Goal: Find specific page/section: Find specific page/section

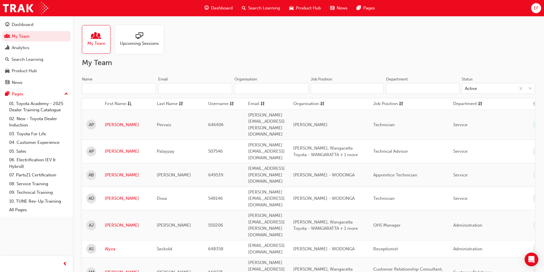
click at [139, 90] on input "Name" at bounding box center [119, 88] width 74 height 11
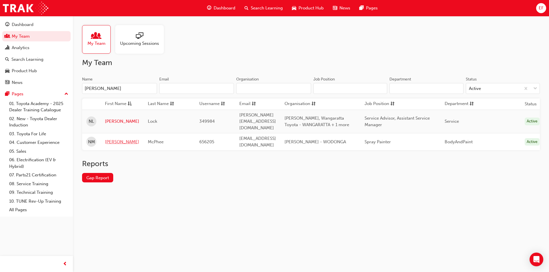
type input "[PERSON_NAME]"
click at [114, 139] on link "[PERSON_NAME]" at bounding box center [122, 142] width 34 height 7
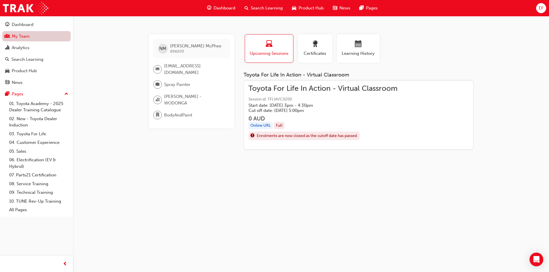
click at [42, 41] on link "My Team" at bounding box center [36, 36] width 68 height 11
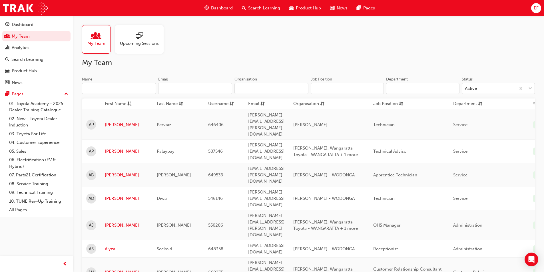
click at [103, 87] on input "Name" at bounding box center [119, 88] width 74 height 11
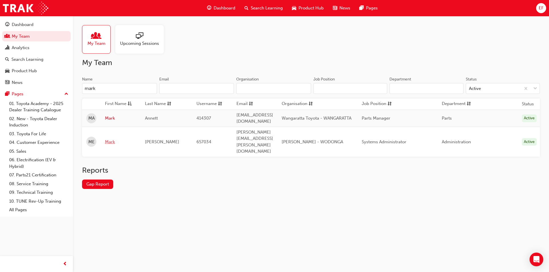
type input "mark"
click at [108, 139] on link "Mark" at bounding box center [120, 142] width 31 height 7
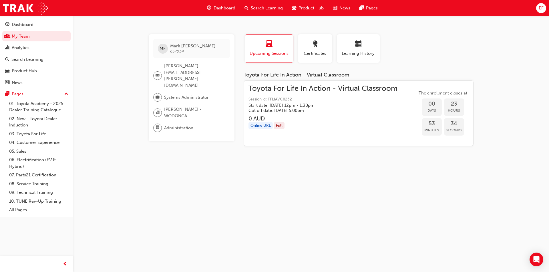
click at [197, 185] on div "ME [PERSON_NAME] 657034 [EMAIL_ADDRESS][PERSON_NAME][DOMAIN_NAME] Systems Admin…" at bounding box center [274, 136] width 549 height 272
